Goal: Transaction & Acquisition: Obtain resource

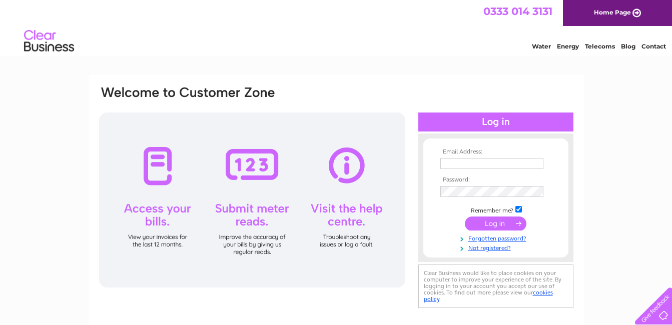
type input "[EMAIL_ADDRESS][DOMAIN_NAME]"
click at [510, 224] on input "submit" at bounding box center [496, 224] width 62 height 14
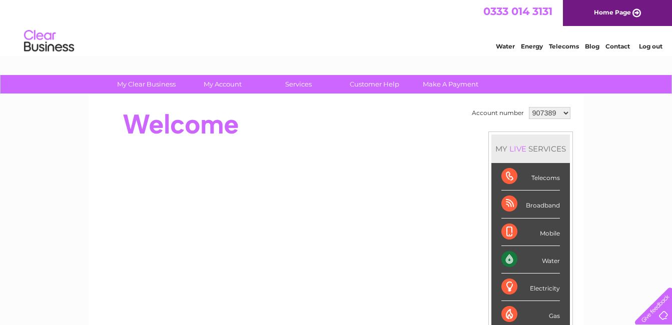
click at [561, 115] on select "907389 1132248 1132249" at bounding box center [550, 113] width 42 height 12
select select "1132249"
click at [529, 107] on select "907389 1132248 1132249" at bounding box center [550, 113] width 42 height 12
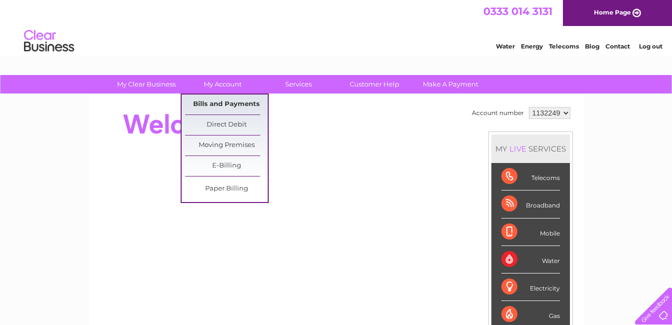
click at [229, 103] on link "Bills and Payments" at bounding box center [226, 105] width 83 height 20
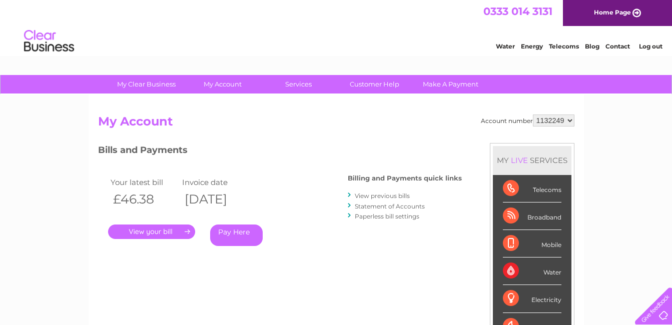
click at [182, 230] on link "." at bounding box center [151, 232] width 87 height 15
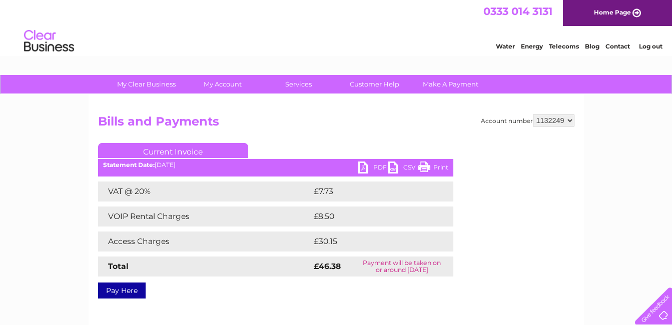
click at [366, 163] on link "PDF" at bounding box center [373, 169] width 30 height 15
click at [573, 122] on select "907389 1132248 1132249" at bounding box center [554, 121] width 42 height 12
select select "1132248"
click at [533, 115] on select "907389 1132248 1132249" at bounding box center [554, 121] width 42 height 12
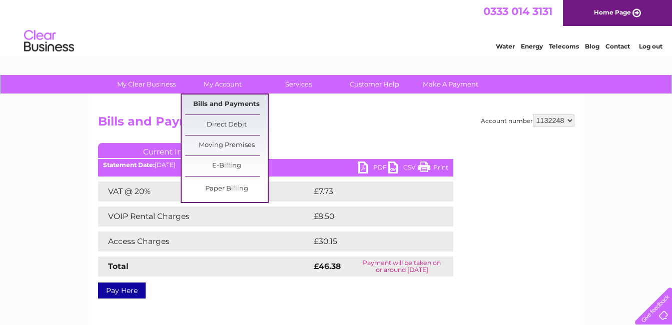
click at [224, 104] on link "Bills and Payments" at bounding box center [226, 105] width 83 height 20
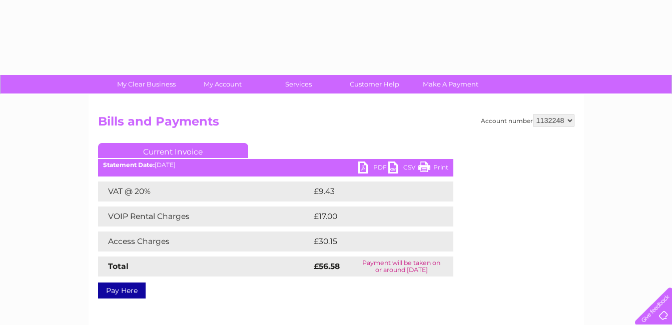
click at [362, 169] on link "PDF" at bounding box center [373, 169] width 30 height 15
